Goal: Task Accomplishment & Management: Manage account settings

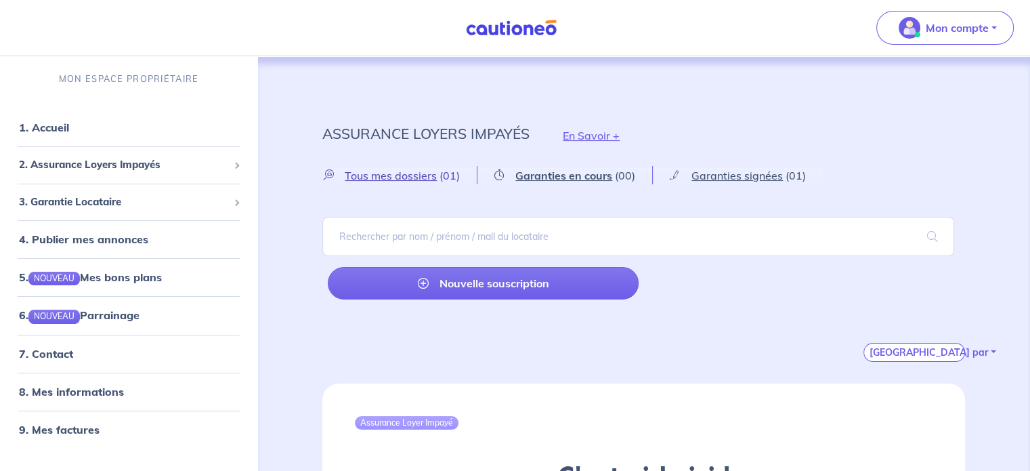
click at [377, 175] on span "Tous mes dossiers" at bounding box center [391, 176] width 92 height 14
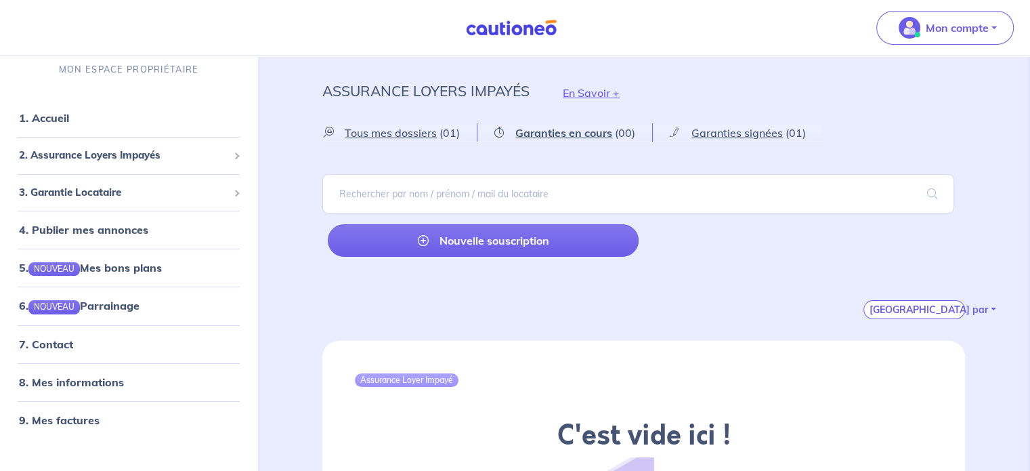
scroll to position [42, 0]
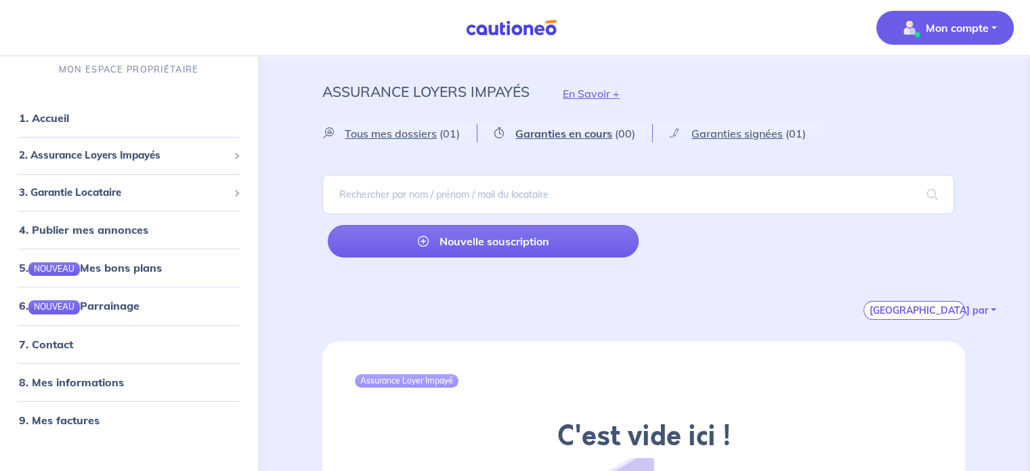
click at [939, 39] on button "Mon compte" at bounding box center [944, 28] width 137 height 34
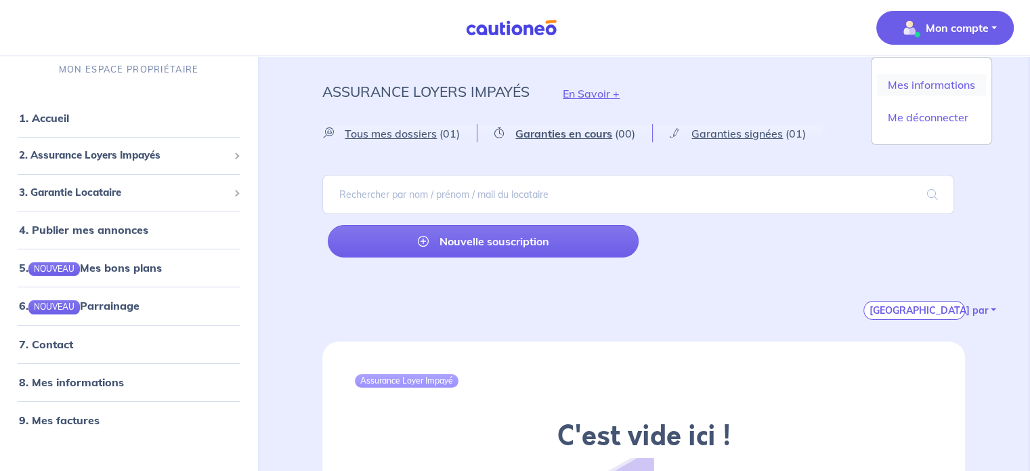
click at [916, 81] on link "Mes informations" at bounding box center [931, 85] width 109 height 22
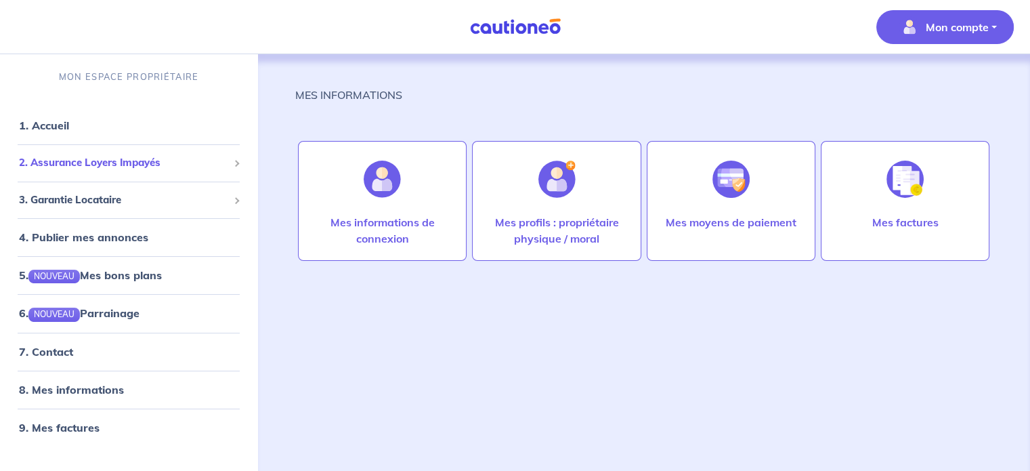
click at [174, 159] on span "2. Assurance Loyers Impayés" at bounding box center [123, 163] width 209 height 16
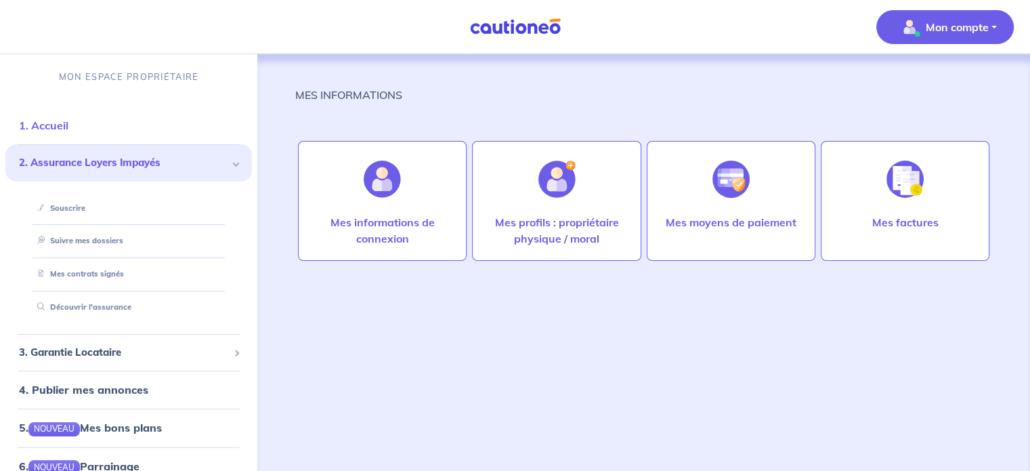
click at [59, 129] on link "1. Accueil" at bounding box center [43, 126] width 49 height 14
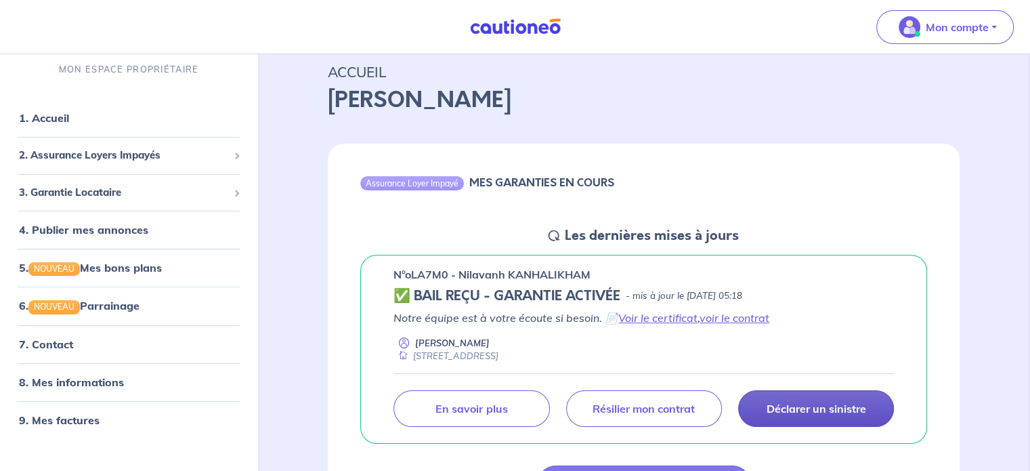
scroll to position [137, 0]
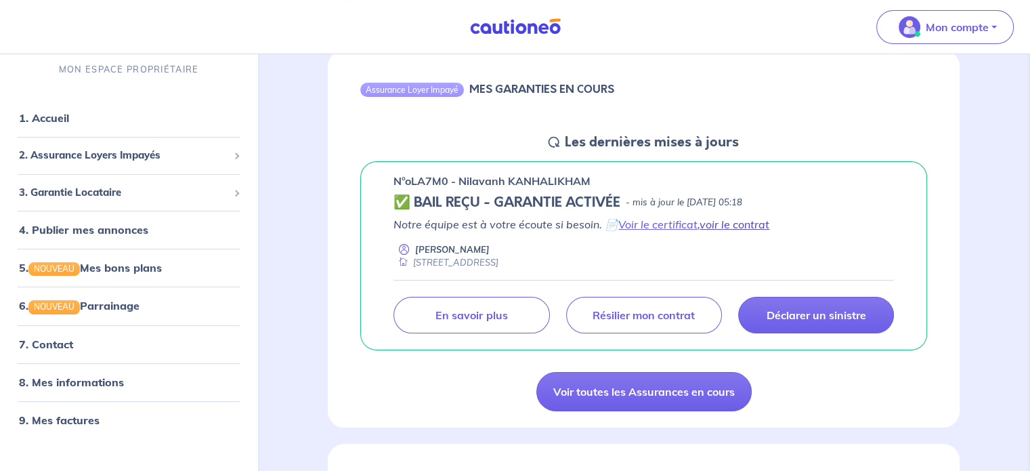
click at [729, 221] on link "voir le contrat" at bounding box center [735, 224] width 70 height 14
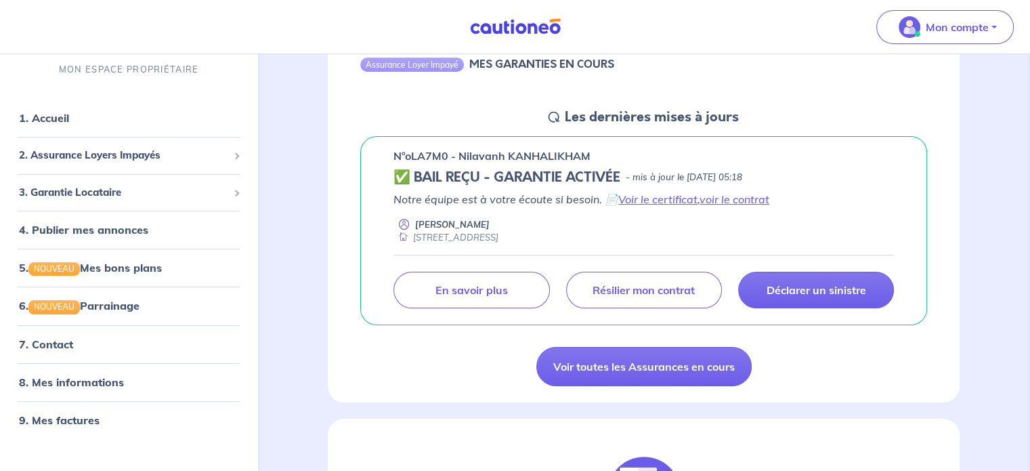
scroll to position [149, 0]
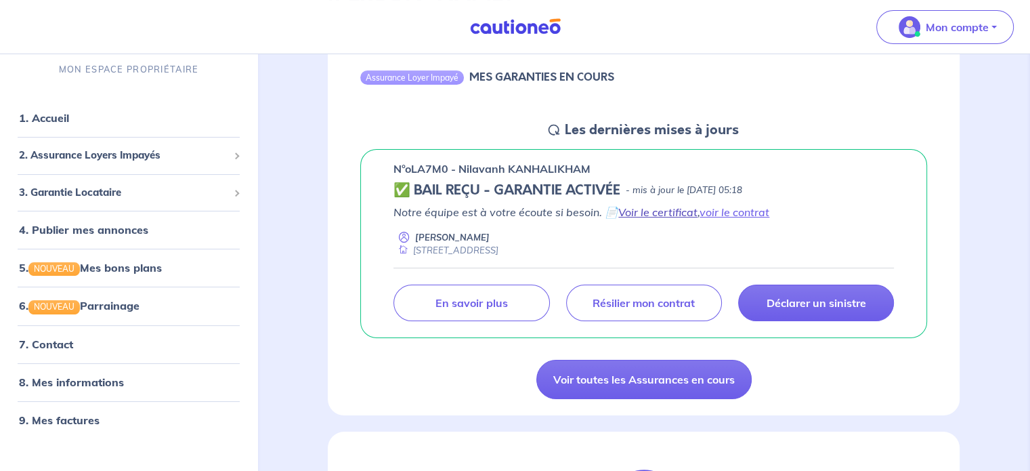
click at [662, 216] on link "Voir le certificat" at bounding box center [657, 212] width 79 height 14
click at [716, 207] on link "voir le contrat" at bounding box center [735, 212] width 70 height 14
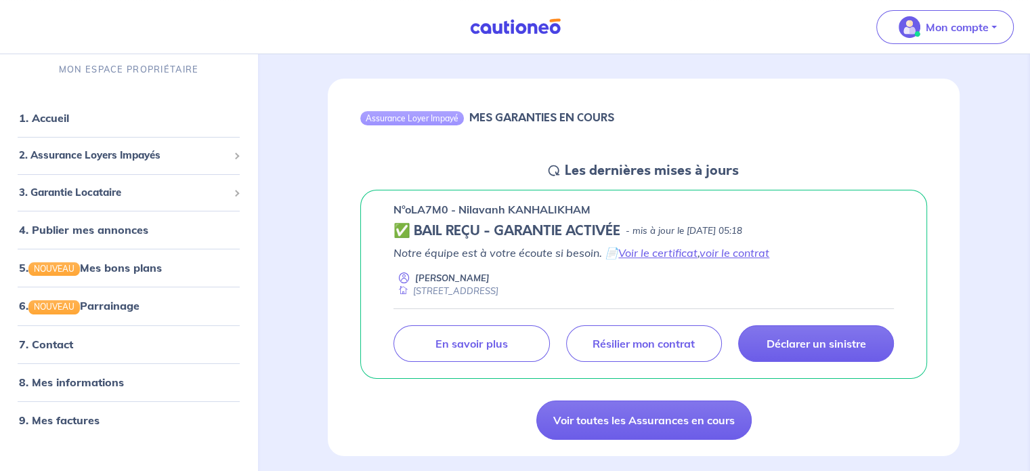
scroll to position [108, 0]
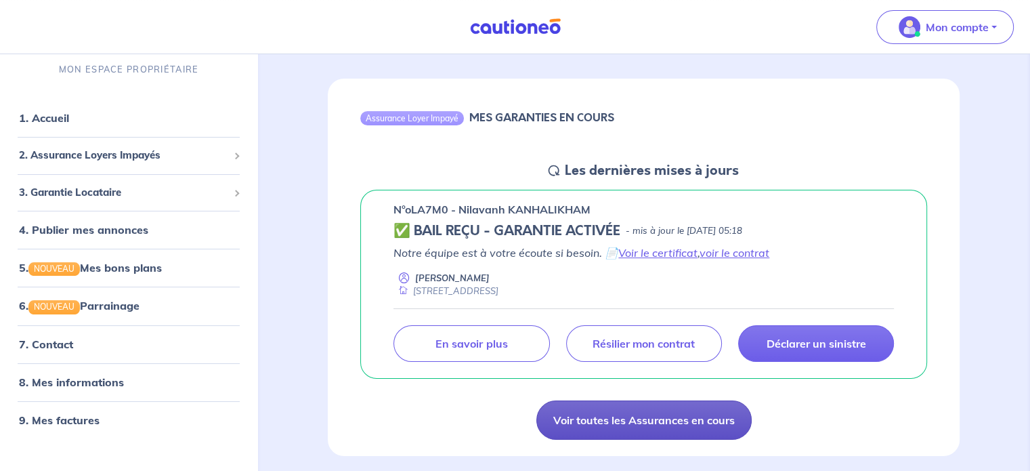
click at [595, 418] on link "Voir toutes les Assurances en cours" at bounding box center [643, 419] width 215 height 39
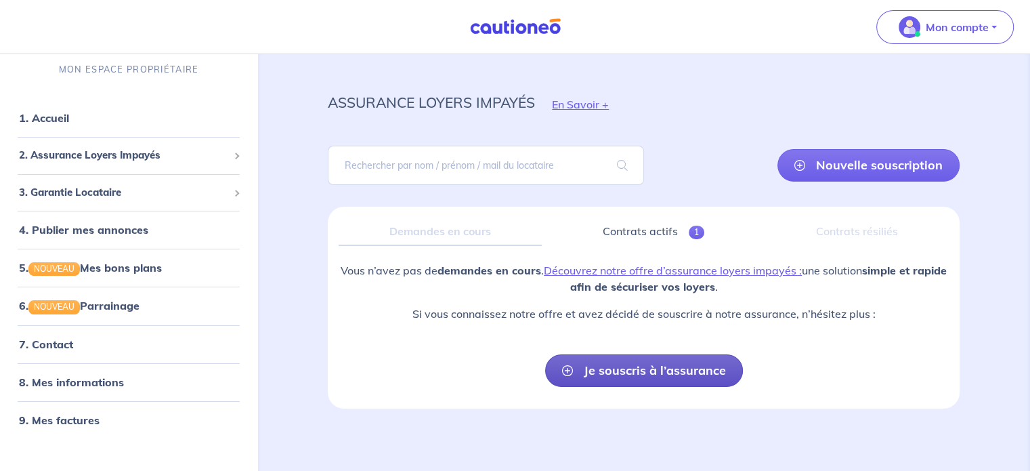
scroll to position [14, 0]
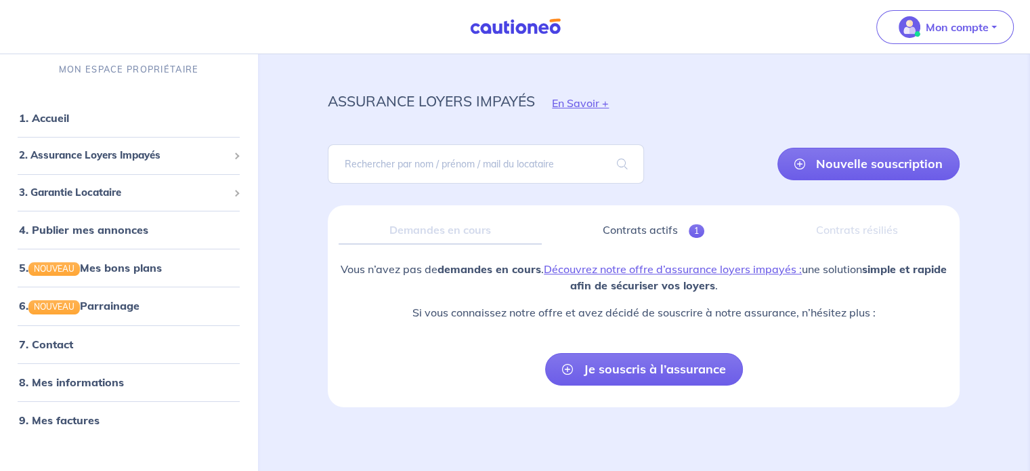
click at [480, 229] on div "Demandes en cours" at bounding box center [440, 230] width 203 height 28
click at [626, 223] on link "Contrats actifs 1" at bounding box center [654, 230] width 203 height 28
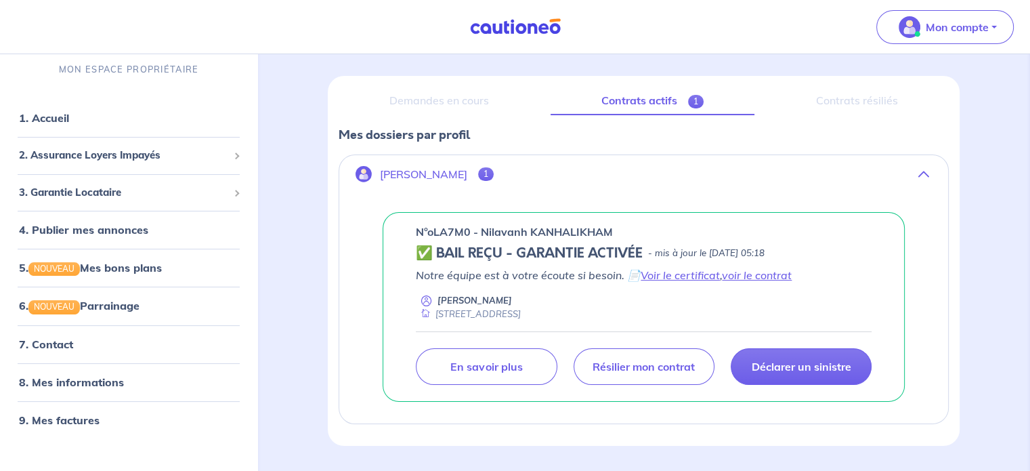
scroll to position [144, 0]
click at [840, 106] on div "Contrats résiliés" at bounding box center [857, 101] width 184 height 28
click at [837, 98] on div "Contrats résiliés" at bounding box center [857, 101] width 184 height 28
click at [748, 275] on link "voir le contrat" at bounding box center [757, 275] width 70 height 14
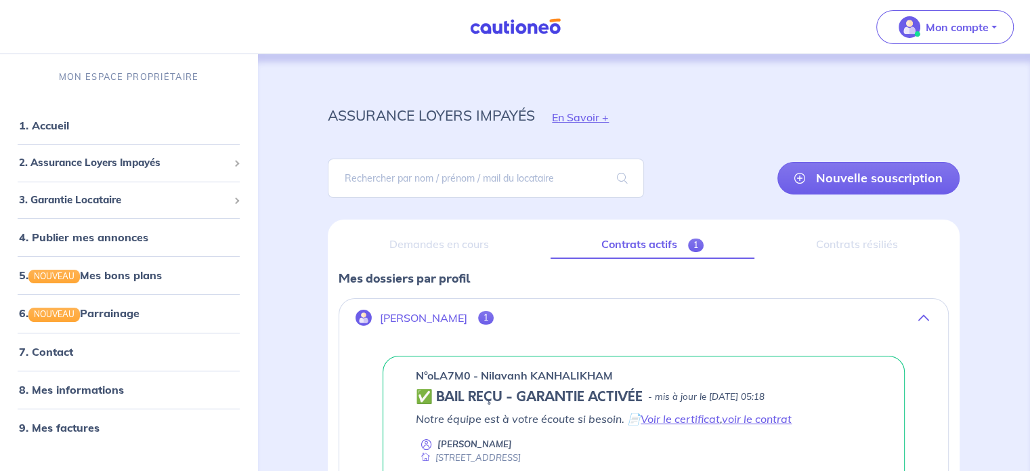
scroll to position [182, 0]
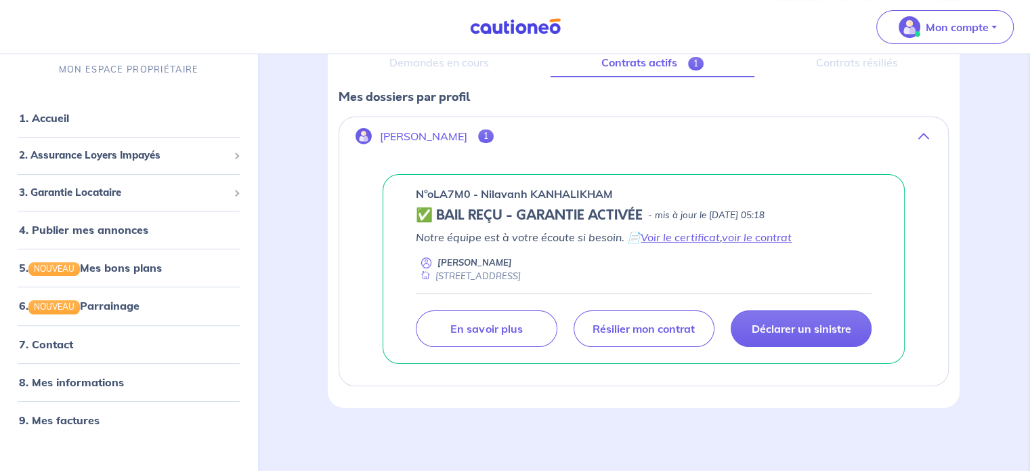
click at [661, 293] on div "Déclarer un sinistre Résilier mon contrat En savoir plus" at bounding box center [644, 320] width 456 height 54
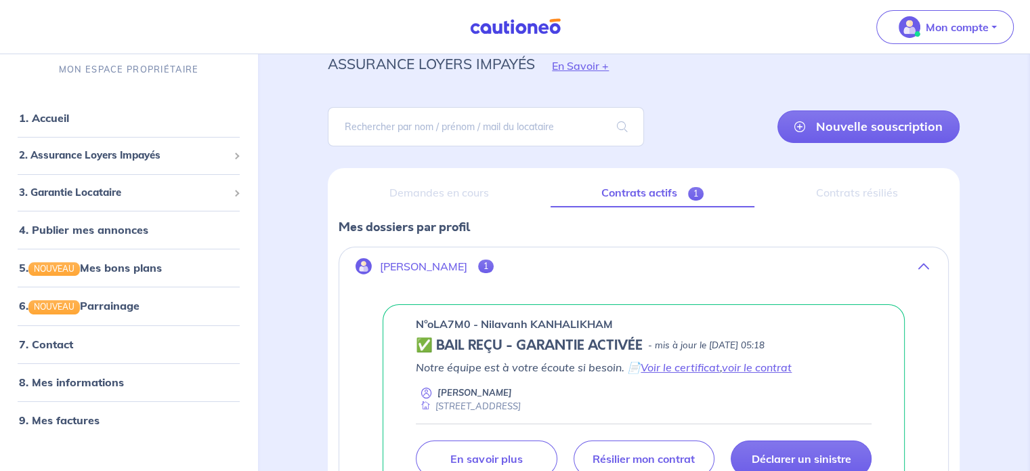
scroll to position [28, 0]
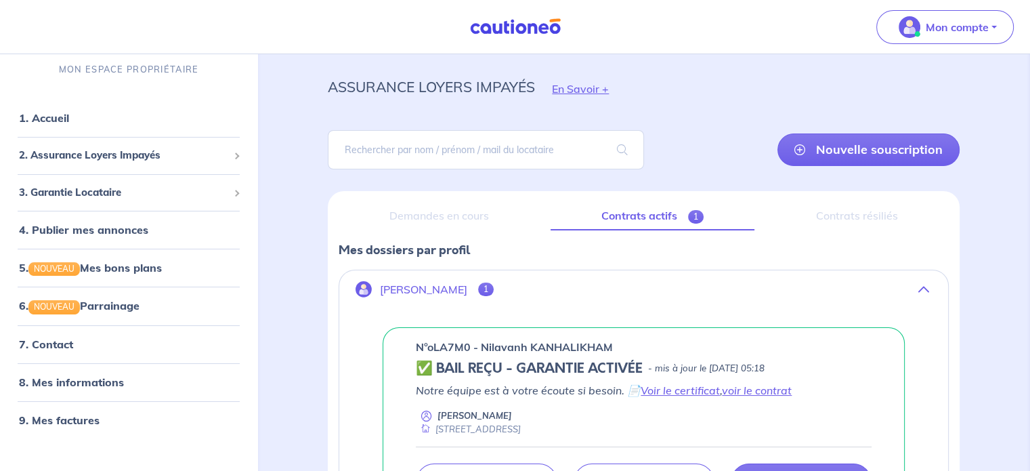
click at [854, 215] on div "Contrats résiliés" at bounding box center [857, 216] width 184 height 28
click at [482, 282] on span "1" at bounding box center [486, 289] width 16 height 14
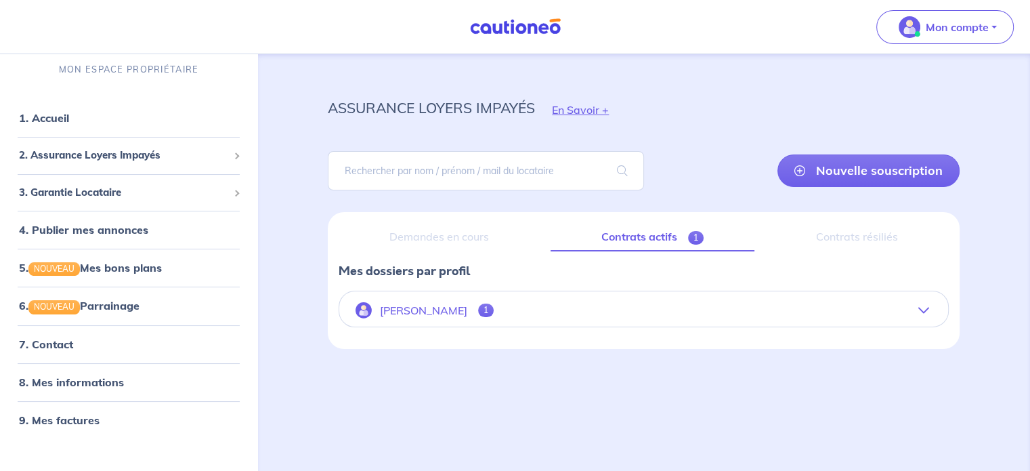
scroll to position [7, 0]
click at [500, 314] on button "Ahmed Souaied 1" at bounding box center [643, 311] width 609 height 33
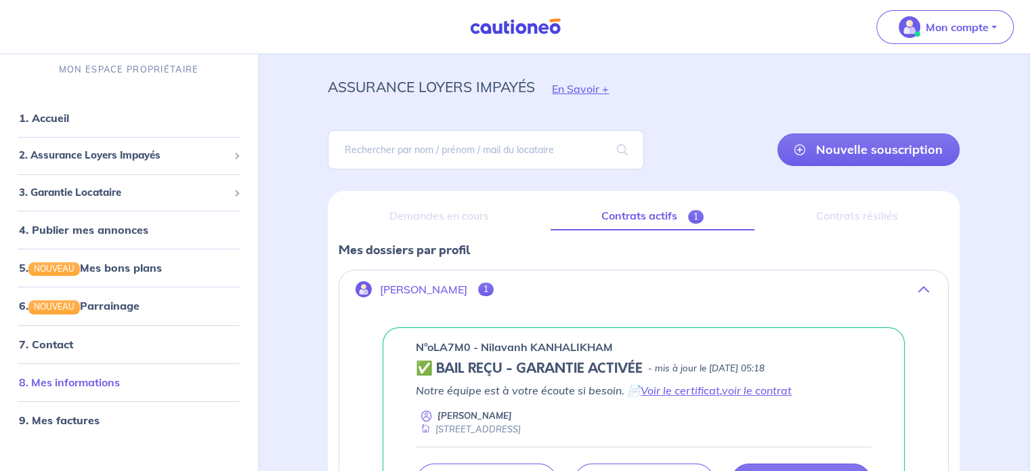
click at [120, 387] on link "8. Mes informations" at bounding box center [69, 382] width 101 height 14
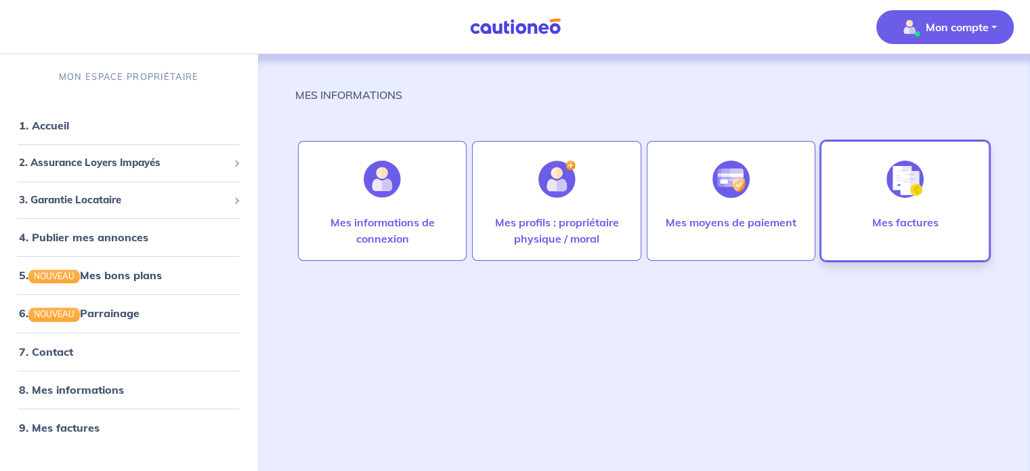
click at [872, 229] on p "Mes factures" at bounding box center [905, 222] width 66 height 16
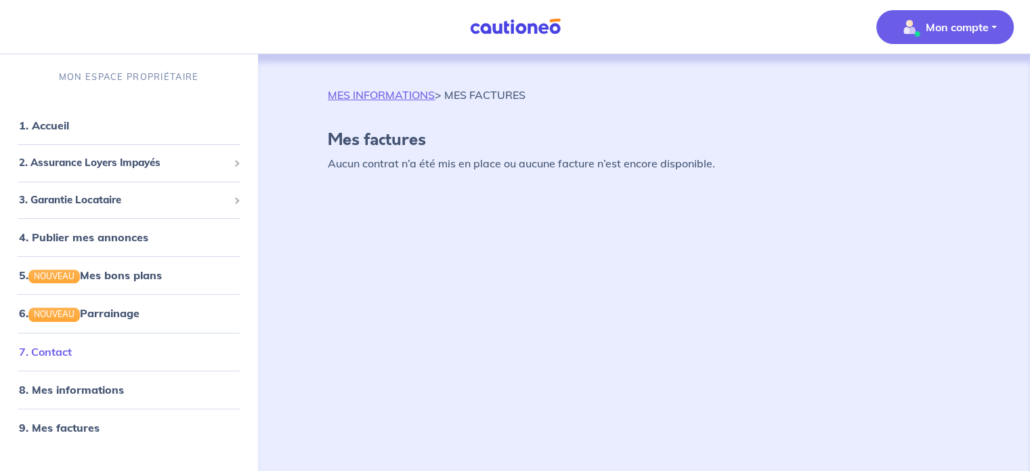
click at [72, 349] on link "7. Contact" at bounding box center [45, 352] width 53 height 14
click at [95, 202] on span "3. Garantie Locataire" at bounding box center [123, 200] width 209 height 16
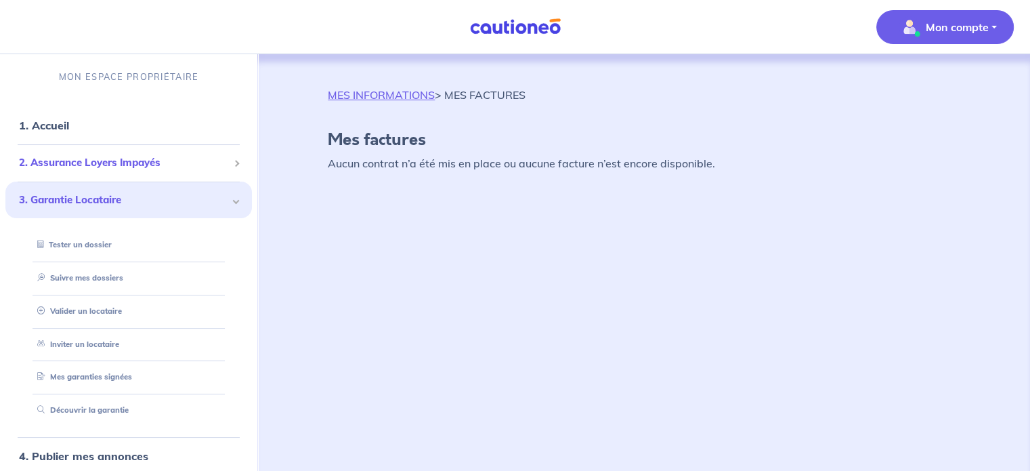
click at [131, 158] on span "2. Assurance Loyers Impayés" at bounding box center [123, 163] width 209 height 16
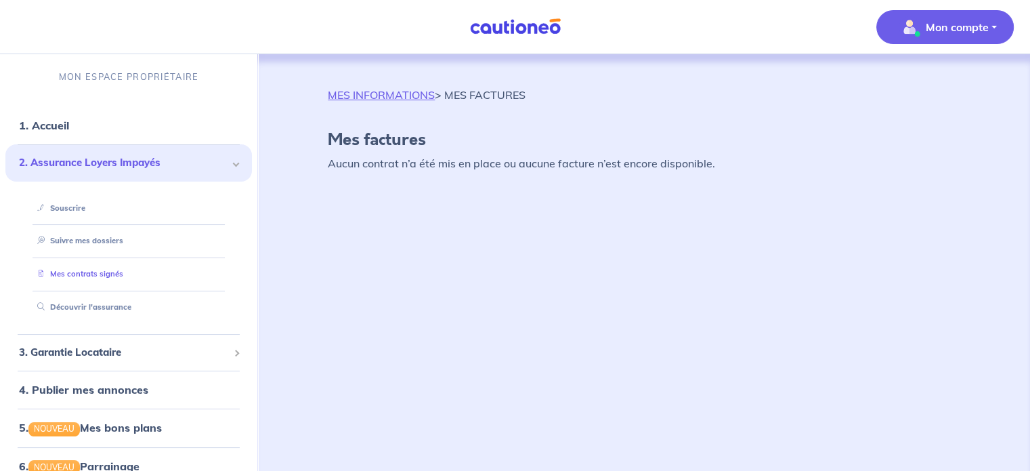
click at [113, 274] on link "Mes contrats signés" at bounding box center [77, 273] width 91 height 9
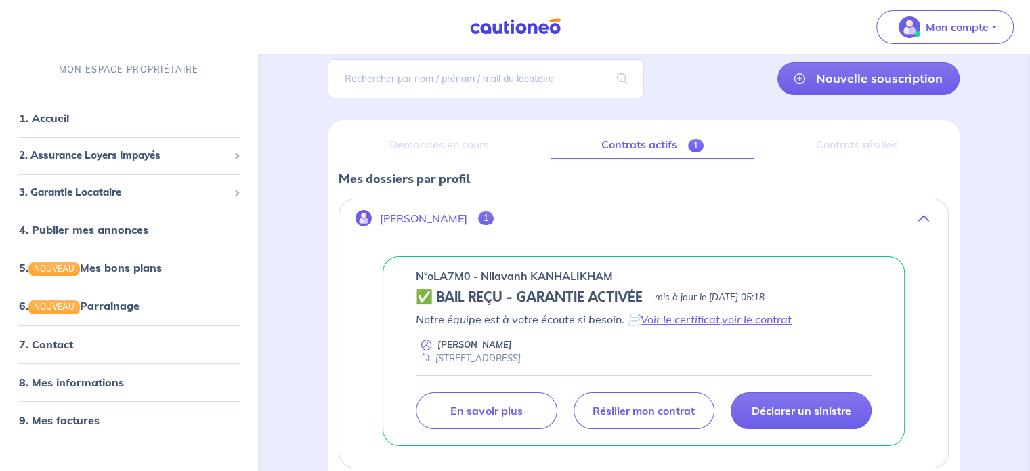
scroll to position [106, 0]
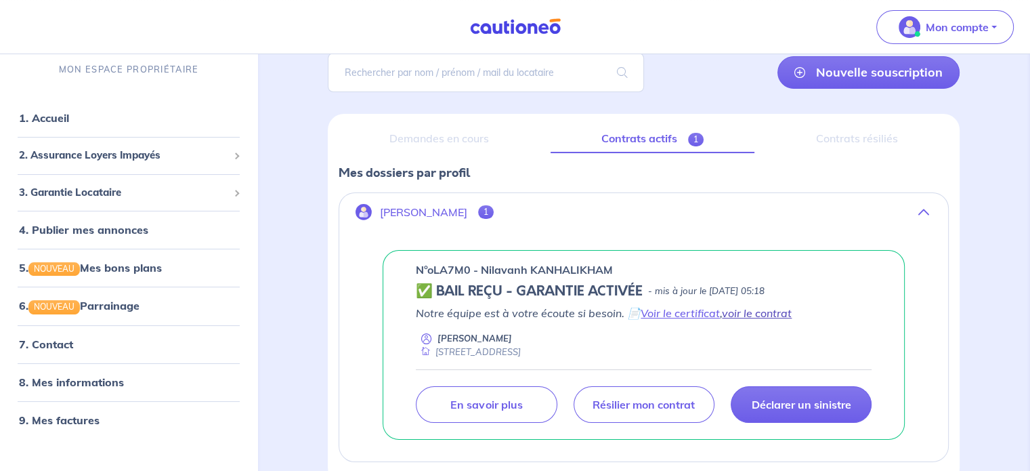
click at [744, 316] on link "voir le contrat" at bounding box center [757, 313] width 70 height 14
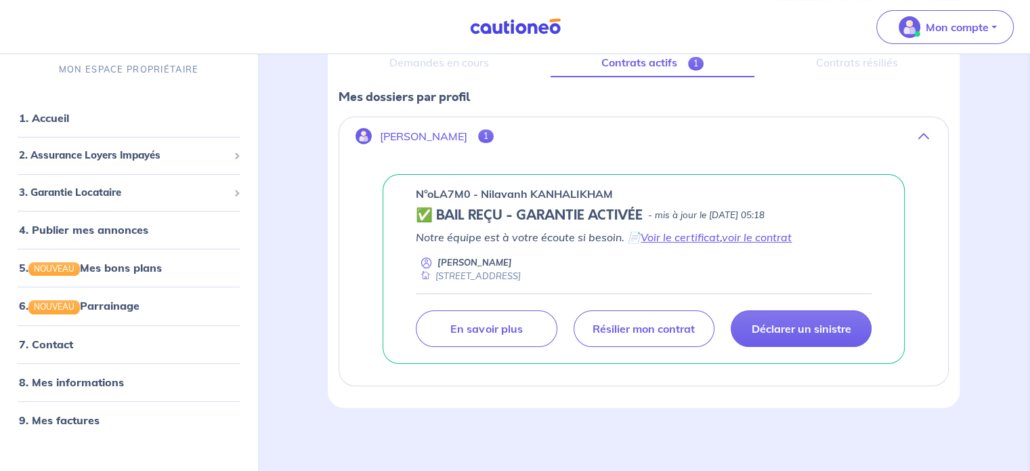
scroll to position [181, 0]
click at [767, 240] on link "voir le contrat" at bounding box center [757, 238] width 70 height 14
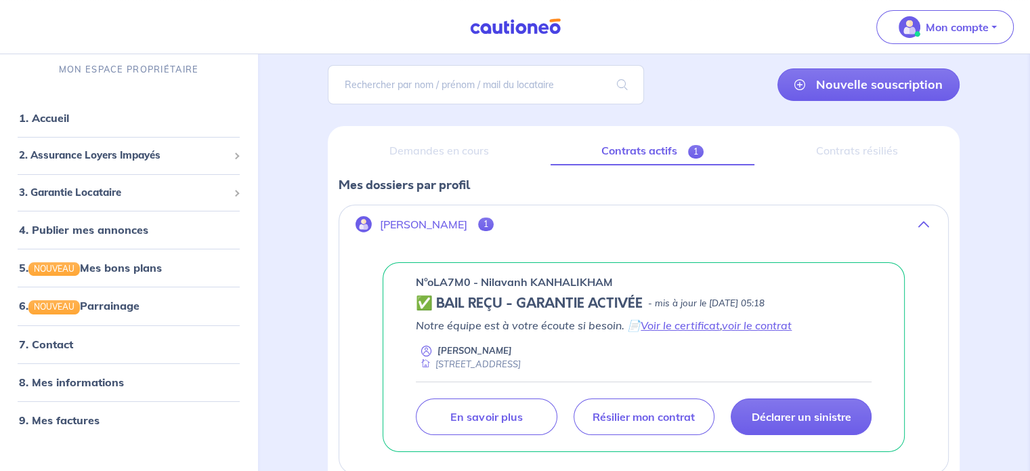
scroll to position [95, 0]
